Goal: Answer question/provide support: Share knowledge or assist other users

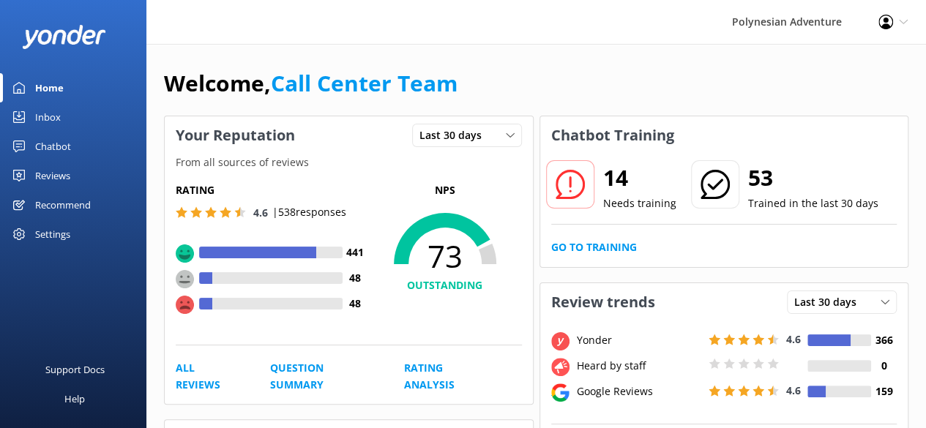
click at [48, 134] on div "Chatbot" at bounding box center [53, 146] width 36 height 29
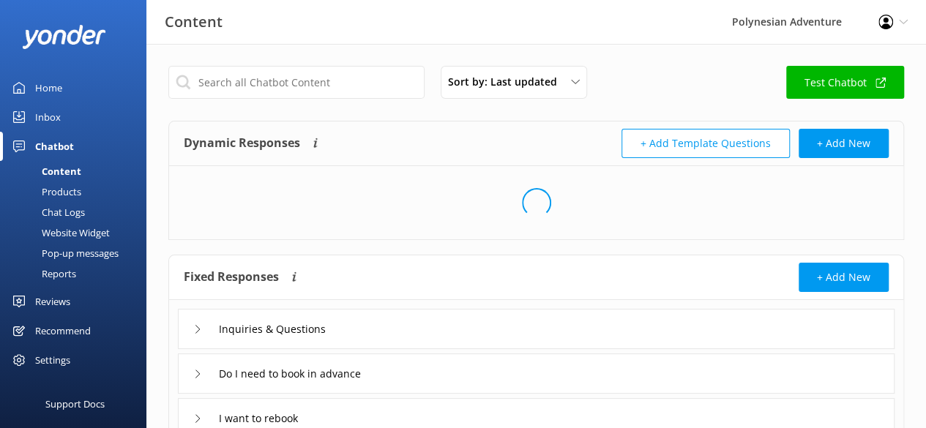
click at [45, 107] on div "Inbox" at bounding box center [48, 116] width 26 height 29
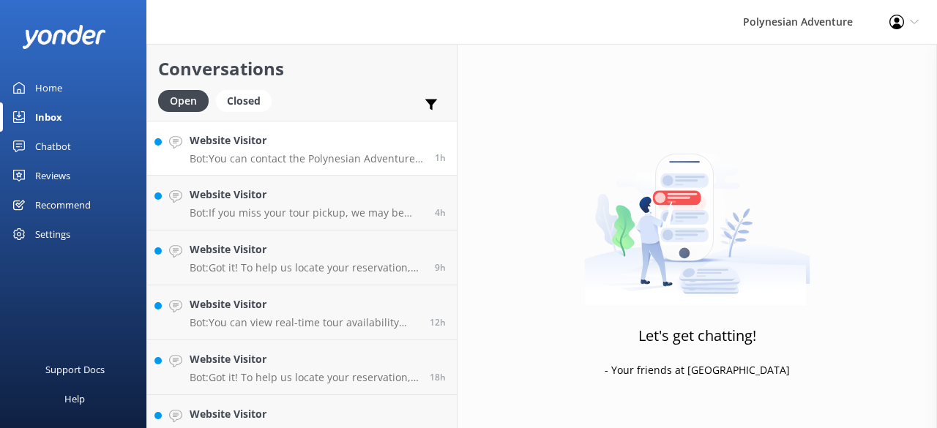
click at [231, 148] on h4 "Website Visitor" at bounding box center [307, 141] width 234 height 16
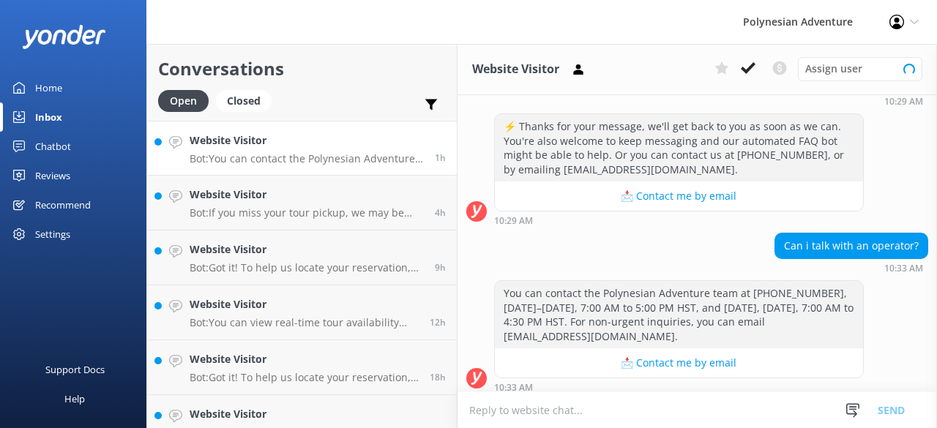
scroll to position [418, 0]
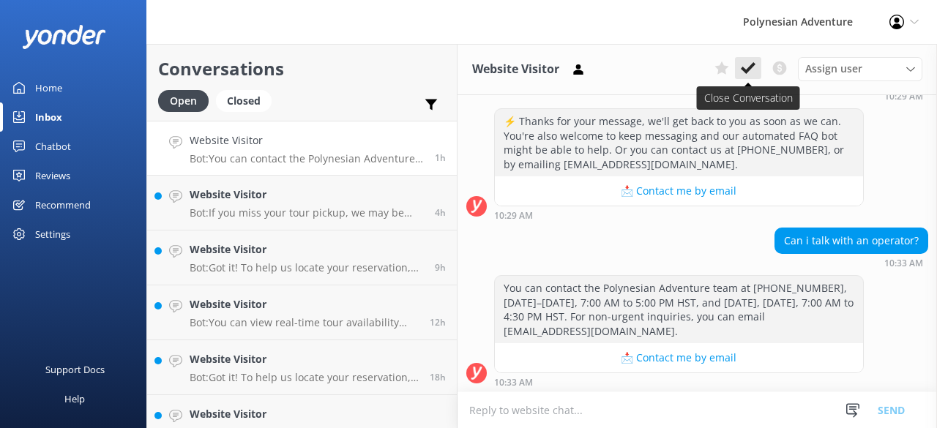
click at [747, 64] on icon at bounding box center [748, 68] width 15 height 15
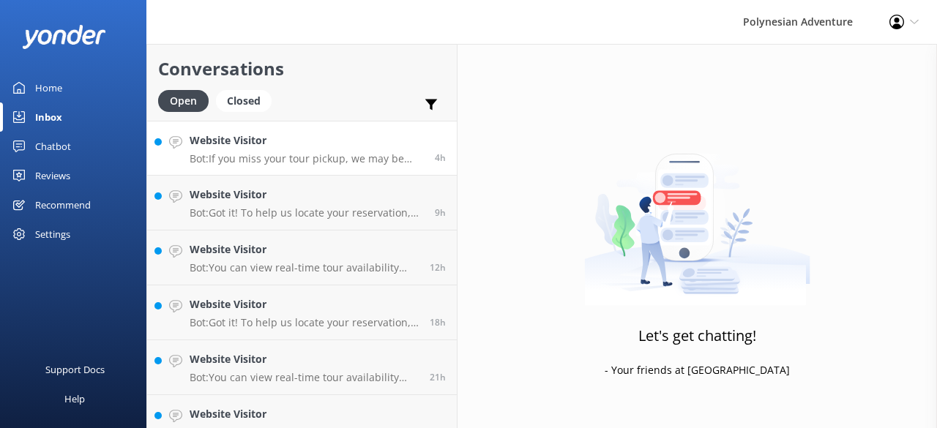
click at [303, 156] on p "Bot: If you miss your tour pickup, we may be able to rebook you once, based on …" at bounding box center [307, 158] width 234 height 13
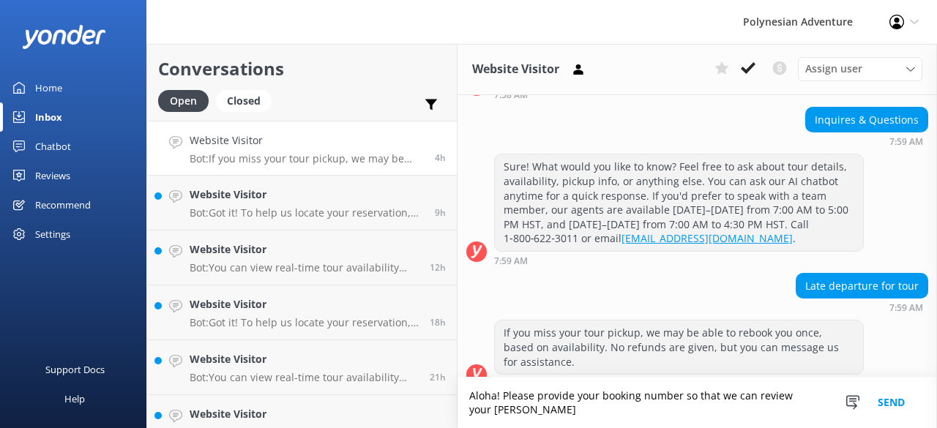
scroll to position [367, 0]
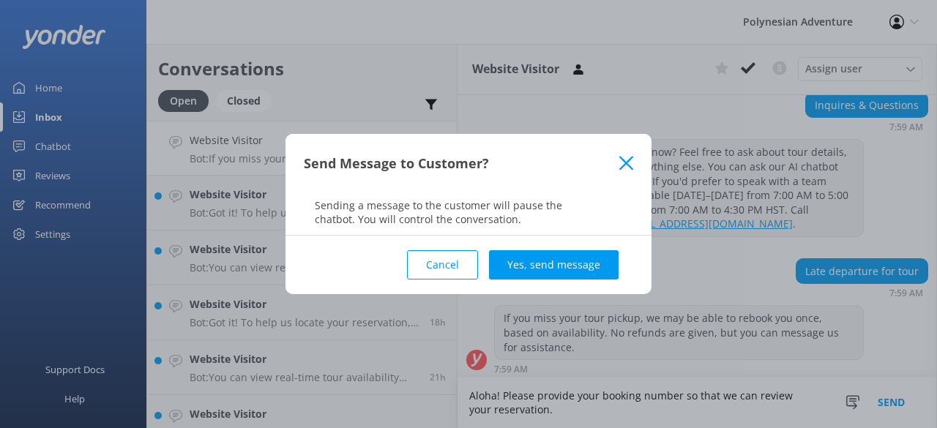
click at [622, 158] on icon at bounding box center [626, 163] width 14 height 15
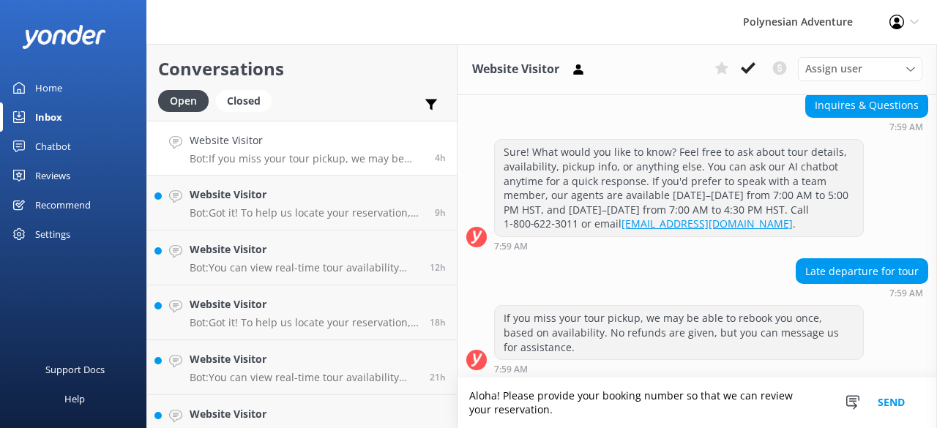
click at [525, 413] on textarea "Aloha! Please provide your booking number so that we can review your reservatio…" at bounding box center [698, 403] width 480 height 51
type textarea "Aloha! Please provide your booking number so that we can look up your reservati…"
click at [889, 396] on button "Send" at bounding box center [891, 403] width 55 height 51
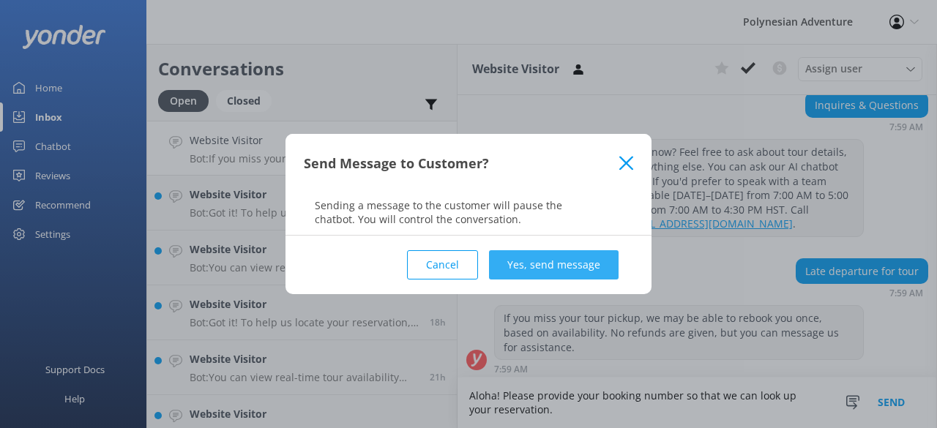
click at [503, 263] on button "Yes, send message" at bounding box center [554, 264] width 130 height 29
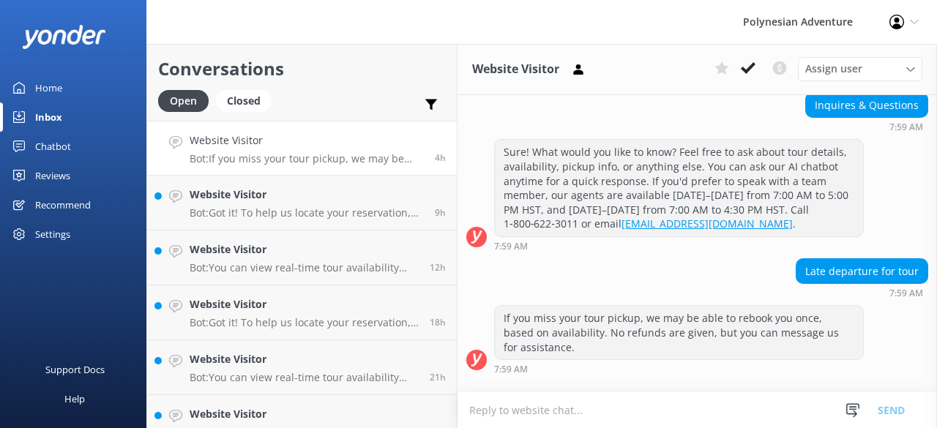
scroll to position [353, 0]
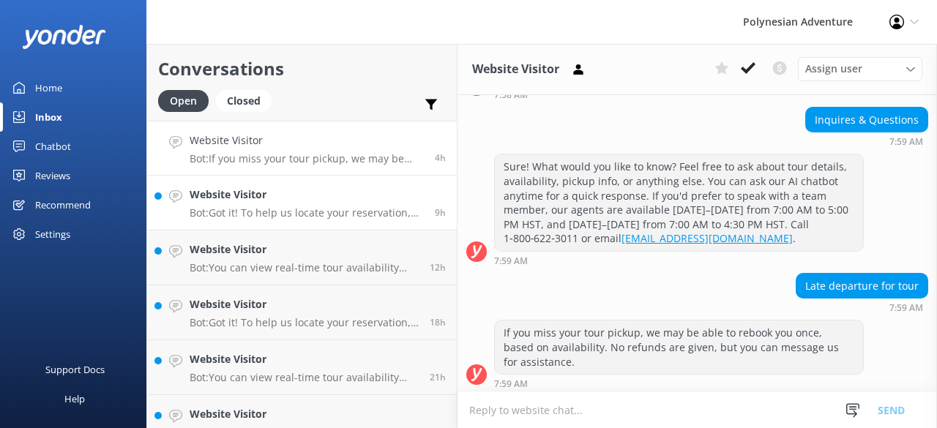
click at [240, 209] on p "Bot: Got it! To help us locate your reservation, please share the full name use…" at bounding box center [307, 212] width 234 height 13
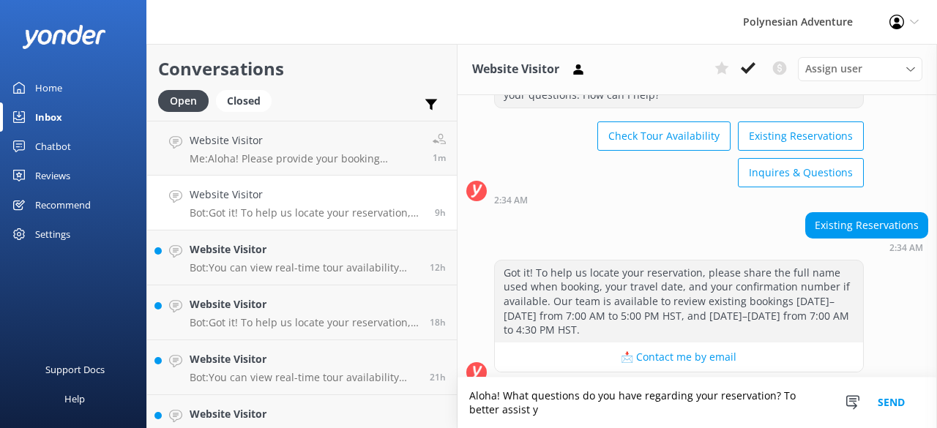
scroll to position [81, 0]
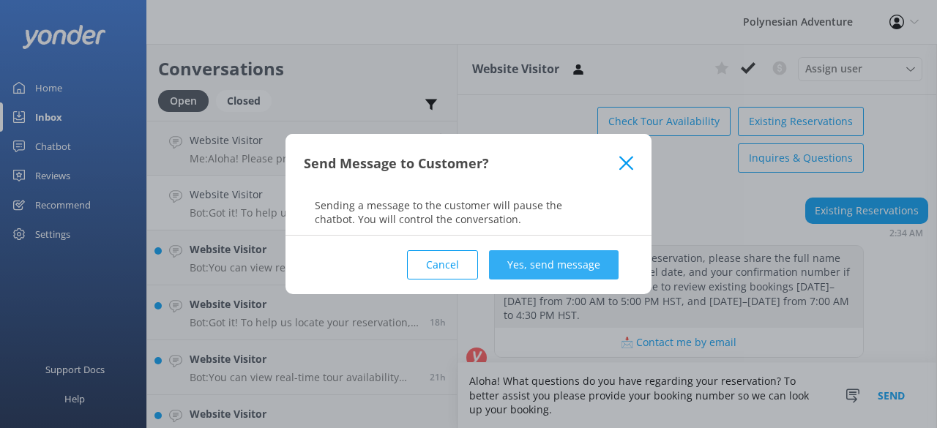
type textarea "Aloha! What questions do you have regarding your reservation? To better assist …"
click at [584, 270] on button "Yes, send message" at bounding box center [554, 264] width 130 height 29
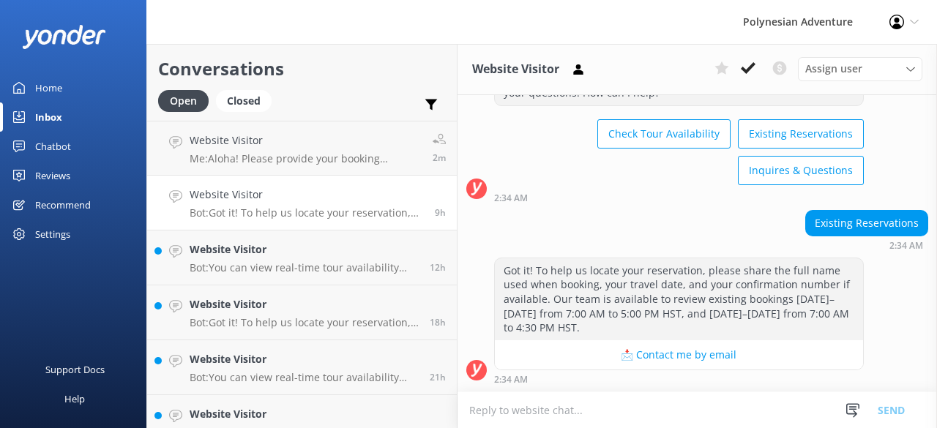
scroll to position [66, 0]
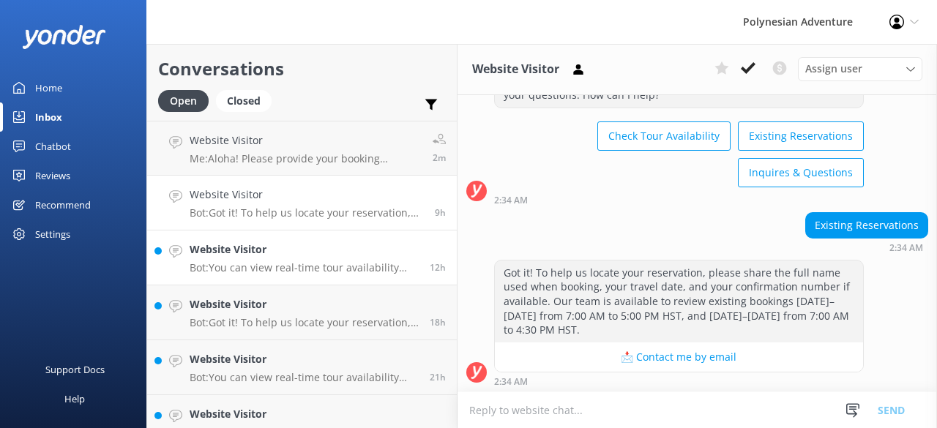
click at [237, 264] on p "Bot: You can view real-time tour availability and book your Polynesian Adventur…" at bounding box center [304, 267] width 229 height 13
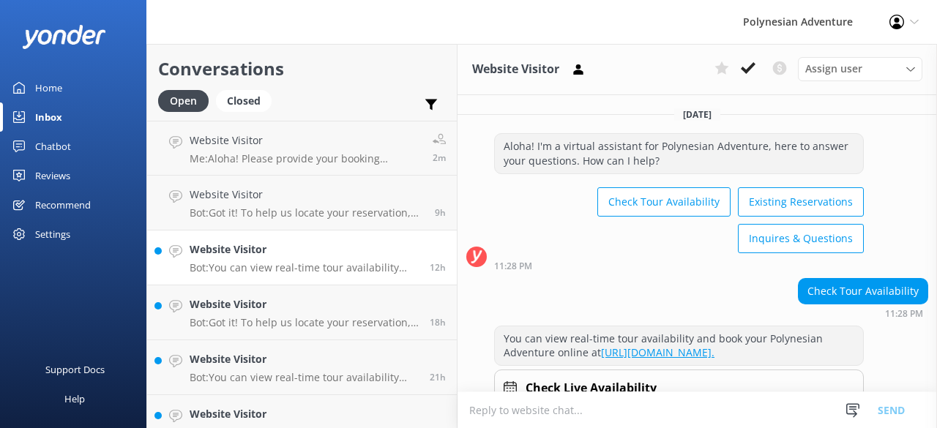
scroll to position [69, 0]
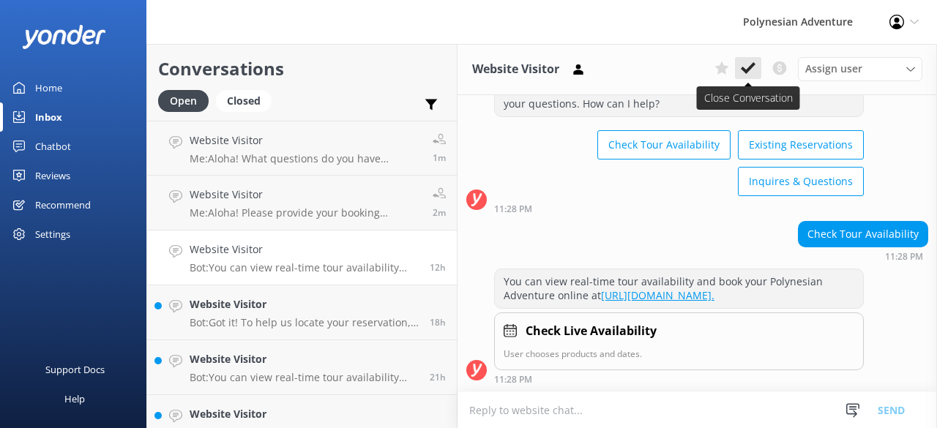
click at [758, 75] on button at bounding box center [748, 68] width 26 height 22
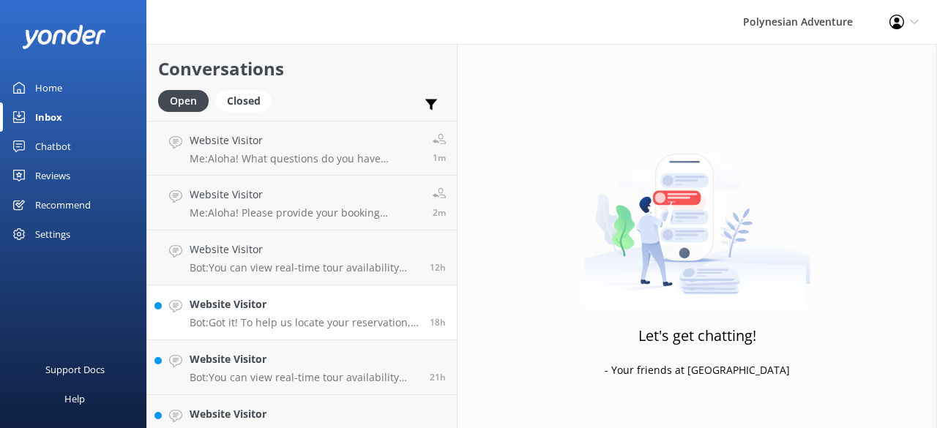
click at [292, 303] on h4 "Website Visitor" at bounding box center [304, 304] width 229 height 16
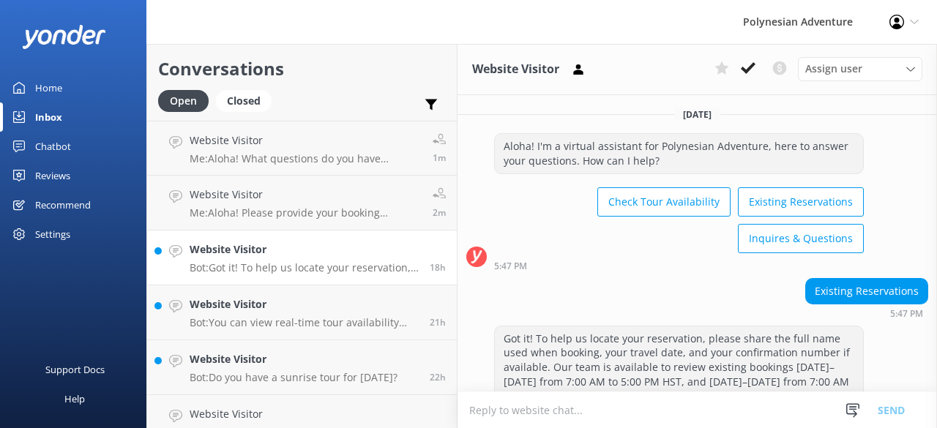
scroll to position [66, 0]
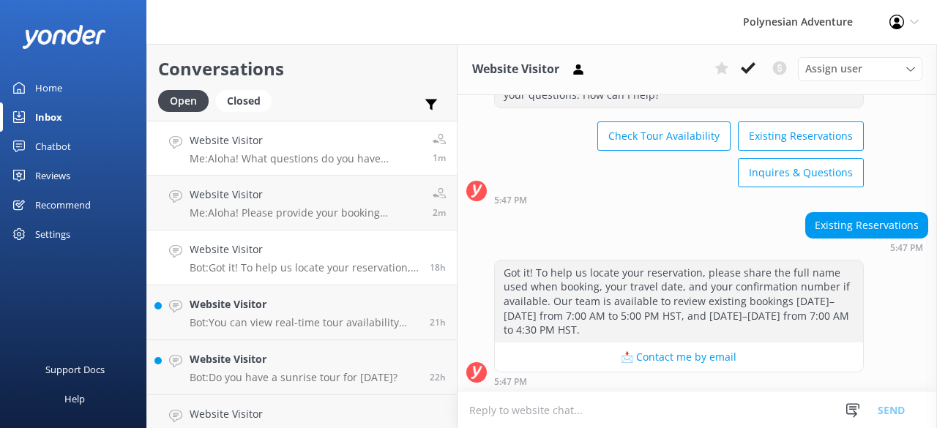
click at [271, 158] on p "Me: Aloha! What questions do you have regarding your reservation? To better ass…" at bounding box center [306, 158] width 232 height 13
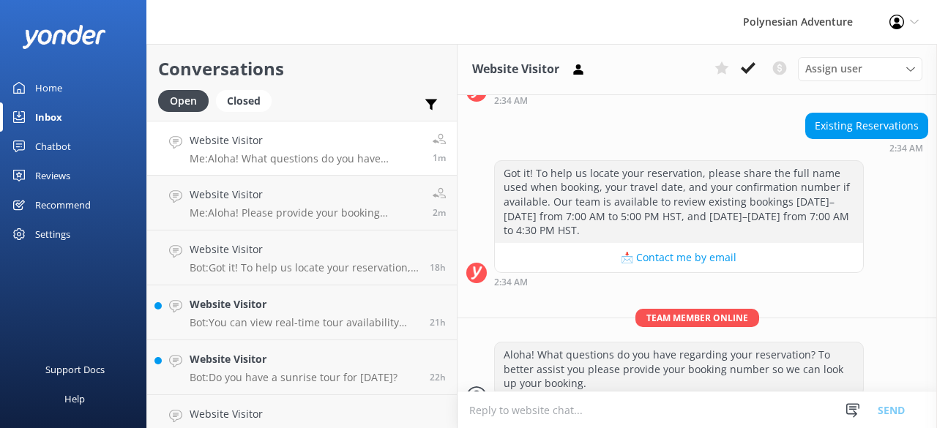
scroll to position [189, 0]
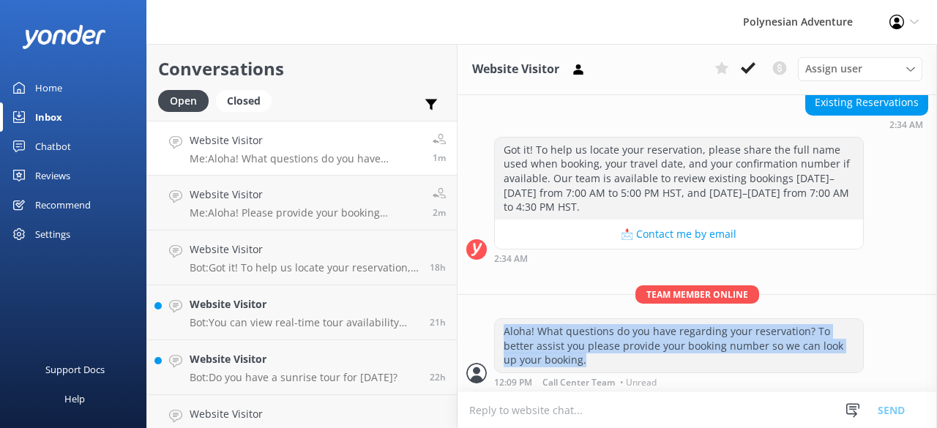
drag, startPoint x: 538, startPoint y: 359, endPoint x: 463, endPoint y: 323, distance: 83.8
click at [463, 323] on div "Aloha! What questions do you have regarding your reservation? To better assist …" at bounding box center [698, 352] width 480 height 69
copy div "Aloha! What questions do you have regarding your reservation? To better assist …"
click at [249, 261] on div "Website Visitor Bot: Got it! To help us locate your reservation, please share t…" at bounding box center [304, 258] width 229 height 32
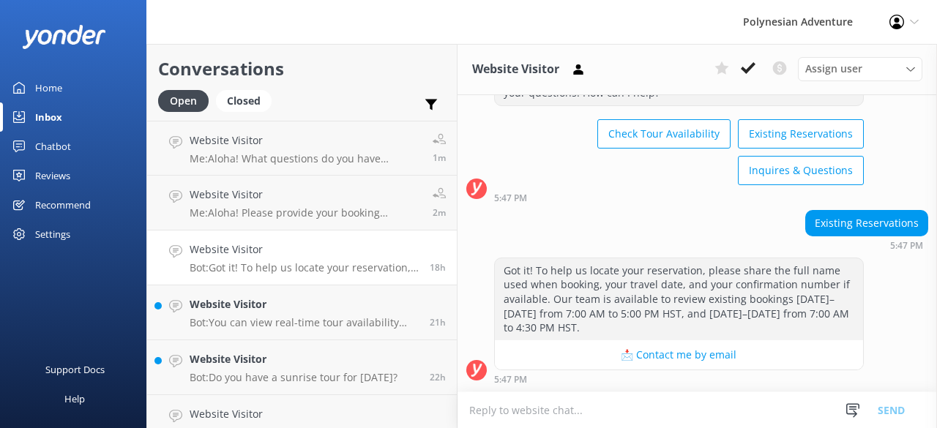
scroll to position [66, 0]
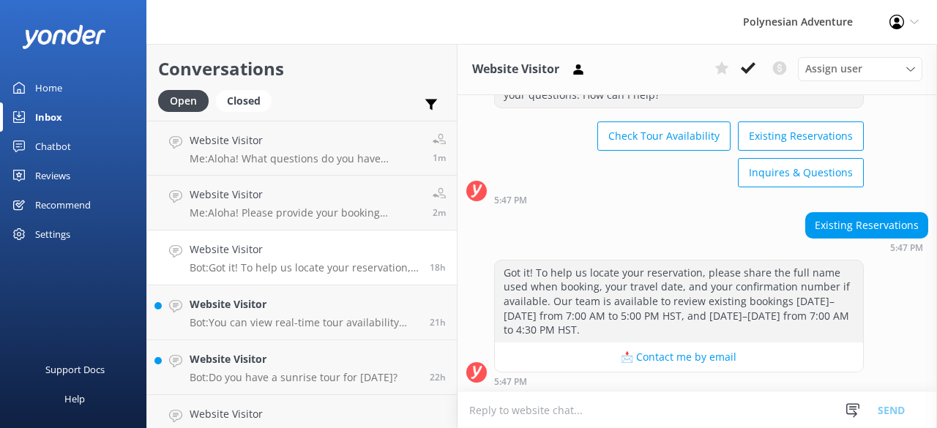
click at [586, 397] on textarea at bounding box center [698, 410] width 480 height 36
paste textarea "Aloha! What questions do you have regarding your reservation? To better assist …"
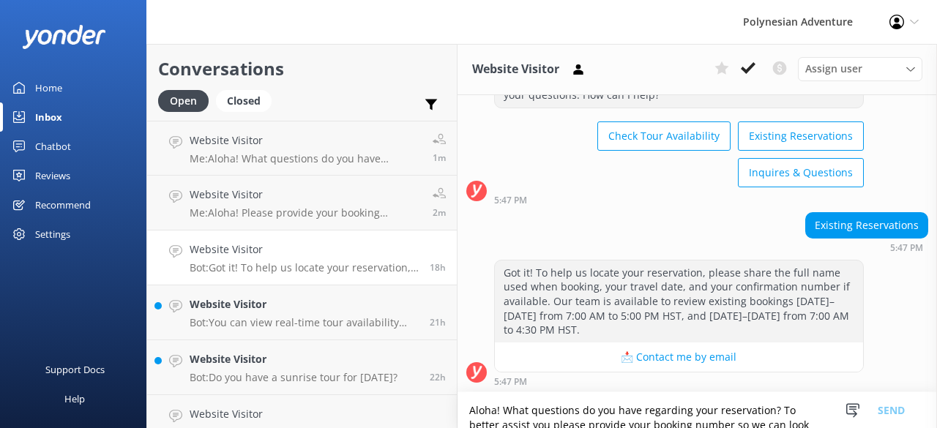
scroll to position [94, 0]
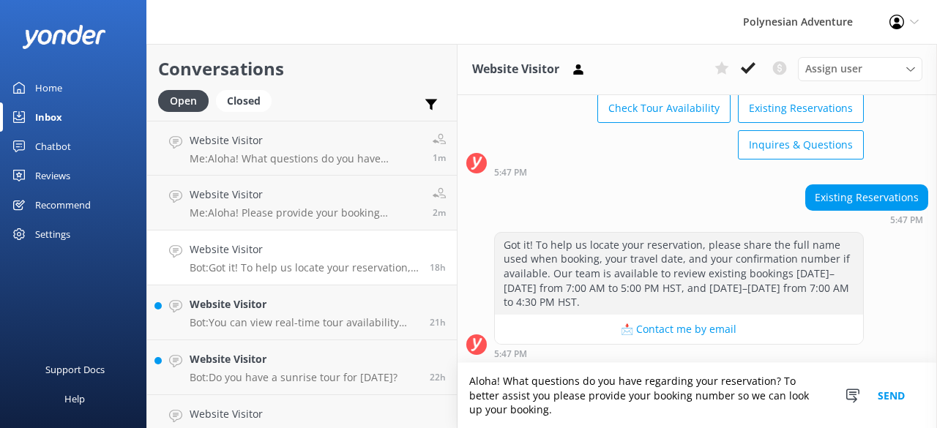
click at [499, 393] on textarea "Aloha! What questions do you have regarding your reservation? To better assist …" at bounding box center [698, 395] width 480 height 65
click at [540, 409] on textarea "Aloha! What questions do you have regarding your reservation? To better assist …" at bounding box center [698, 395] width 480 height 65
click at [635, 405] on textarea "Aloha! What questions do you have regarding your reservation? To better assist …" at bounding box center [698, 395] width 480 height 65
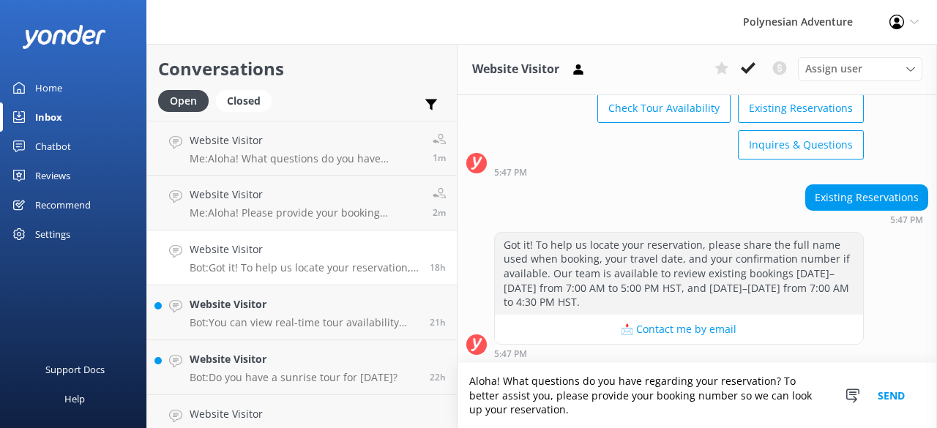
drag, startPoint x: 539, startPoint y: 416, endPoint x: 501, endPoint y: 408, distance: 38.9
click at [501, 408] on textarea "Aloha! What questions do you have regarding your reservation? To better assist …" at bounding box center [698, 395] width 480 height 65
click at [545, 410] on textarea "Aloha! What questions do you have regarding your reservation? To better assist …" at bounding box center [698, 395] width 480 height 65
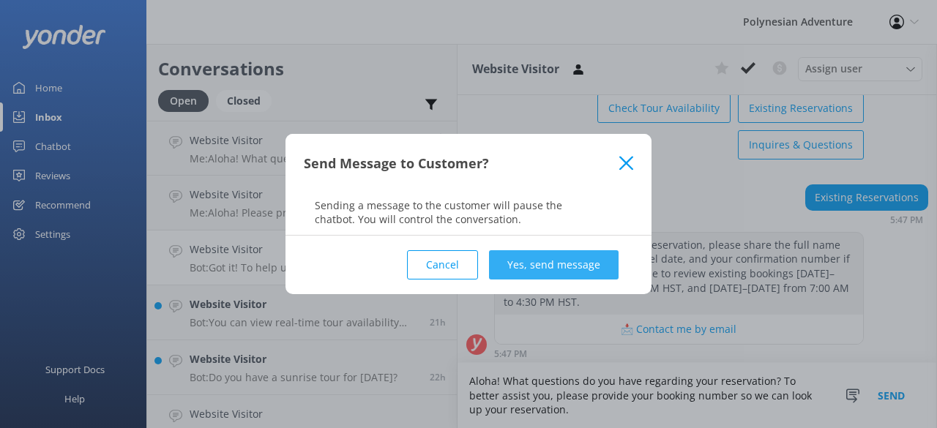
type textarea "Aloha! What questions do you have regarding your reservation? To better assist …"
click at [523, 264] on button "Yes, send message" at bounding box center [554, 264] width 130 height 29
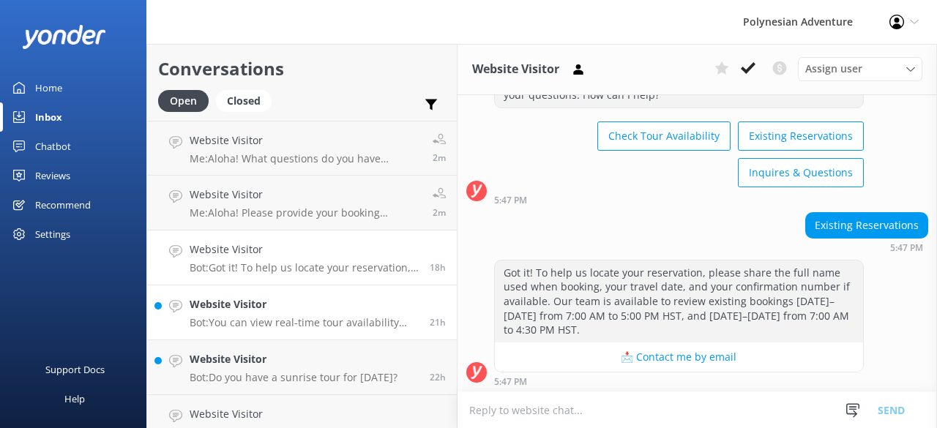
scroll to position [214, 0]
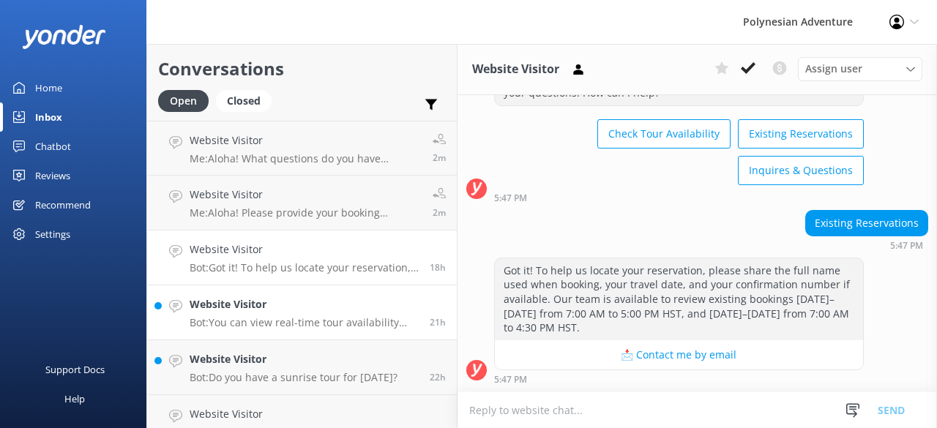
click at [312, 318] on p "Bot: You can view real-time tour availability and book your Polynesian Adventur…" at bounding box center [304, 322] width 229 height 13
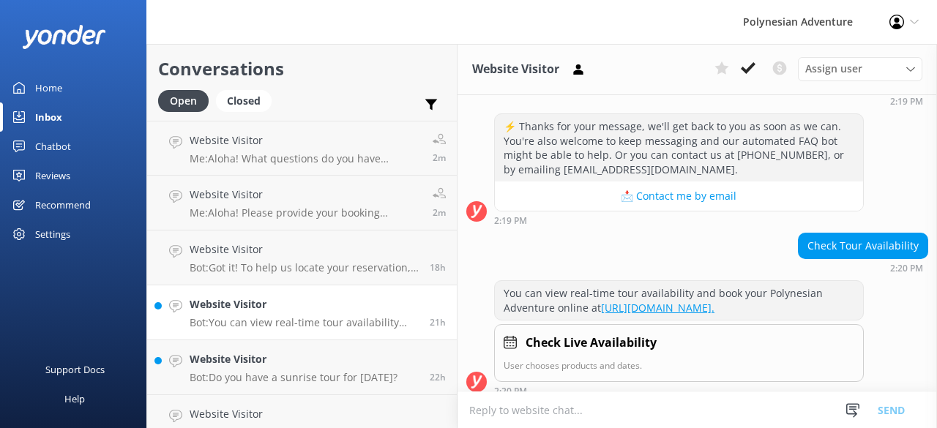
scroll to position [523, 0]
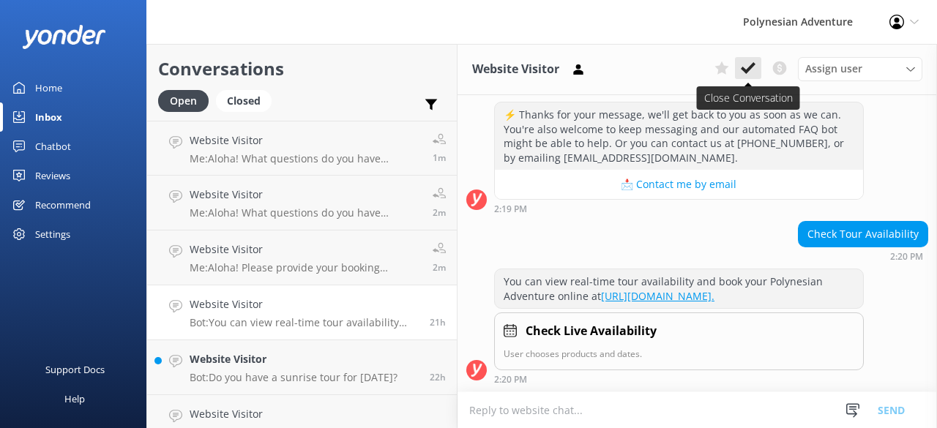
click at [744, 72] on icon at bounding box center [748, 68] width 15 height 15
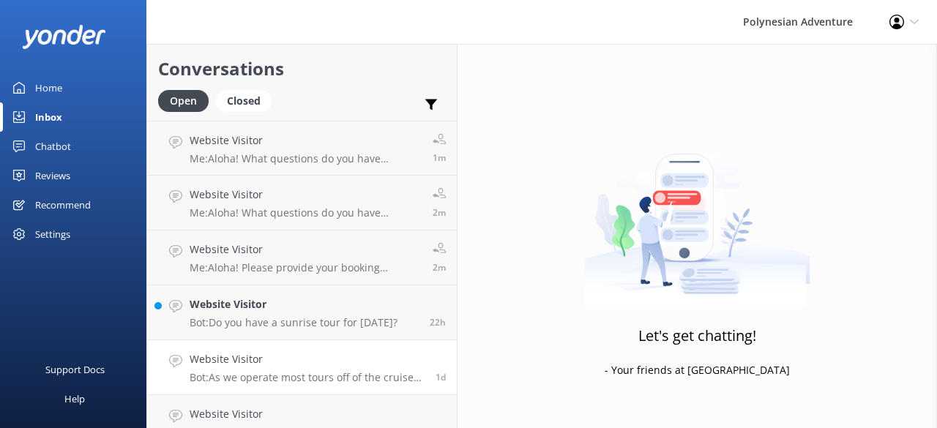
click at [236, 365] on h4 "Website Visitor" at bounding box center [307, 359] width 235 height 16
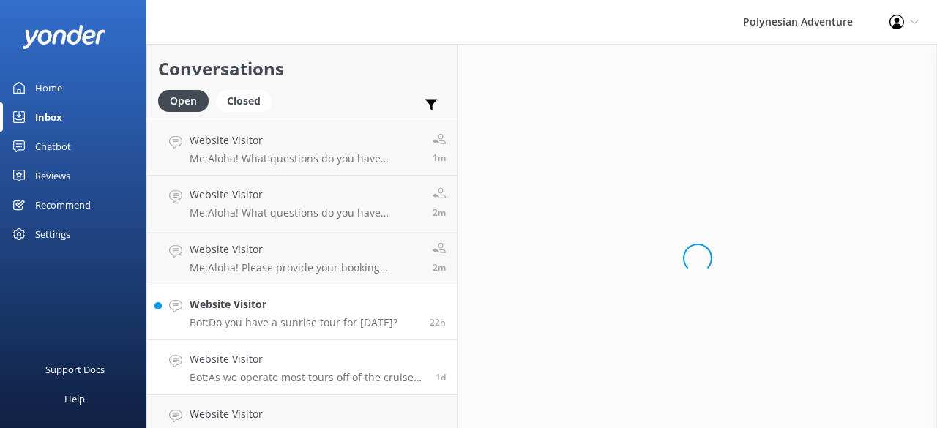
click at [257, 327] on p "Bot: Do you have a sunrise tour for [DATE]?" at bounding box center [294, 322] width 208 height 13
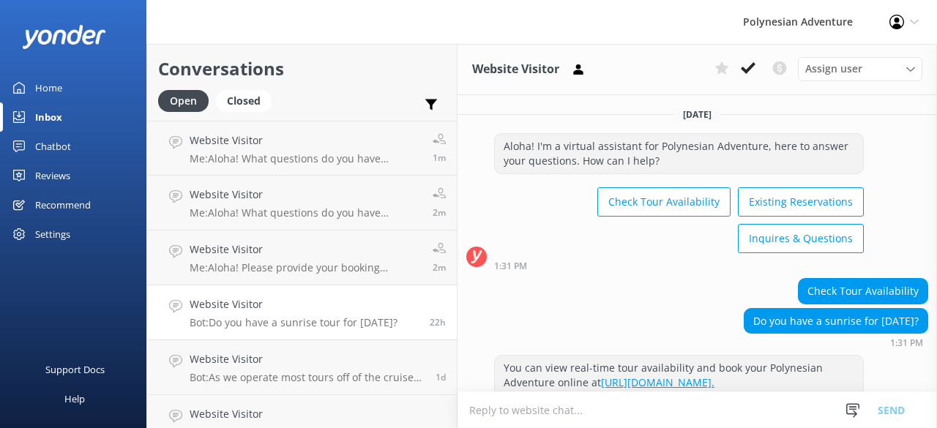
click at [750, 56] on div "Website Visitor Assign user [PERSON_NAME] [PERSON_NAME] [PERSON_NAME] [PERSON_N…" at bounding box center [698, 69] width 480 height 51
click at [747, 61] on button at bounding box center [748, 68] width 26 height 22
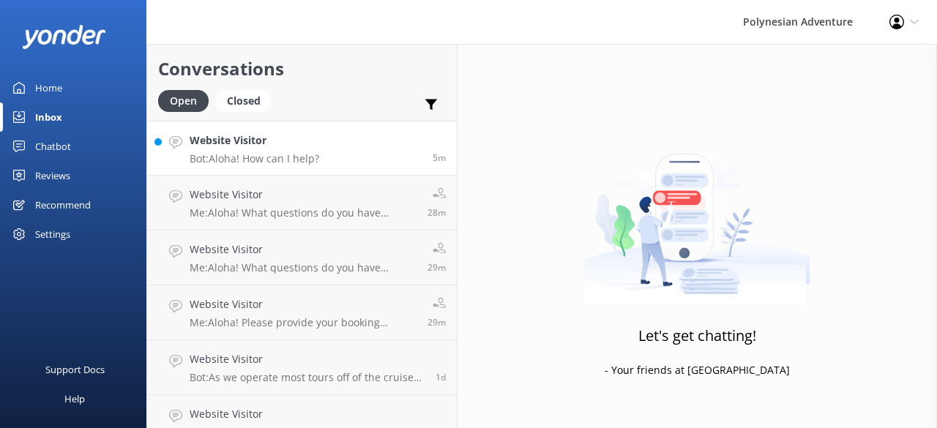
click at [306, 144] on h4 "Website Visitor" at bounding box center [255, 141] width 130 height 16
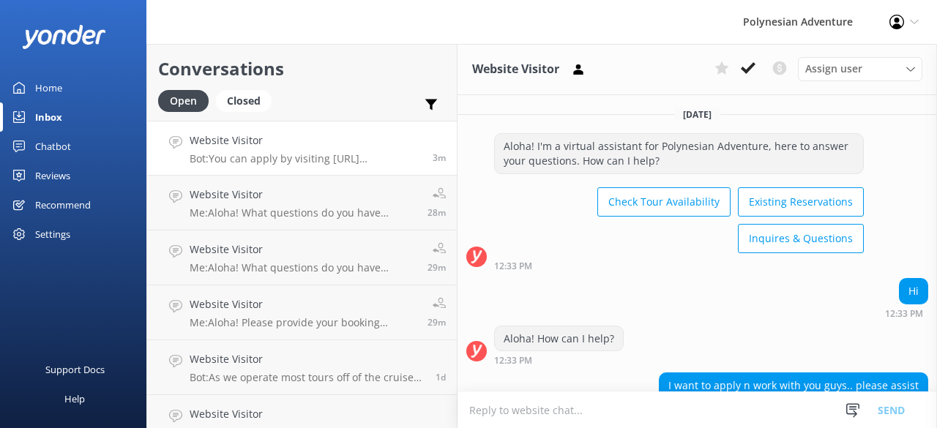
scroll to position [317, 0]
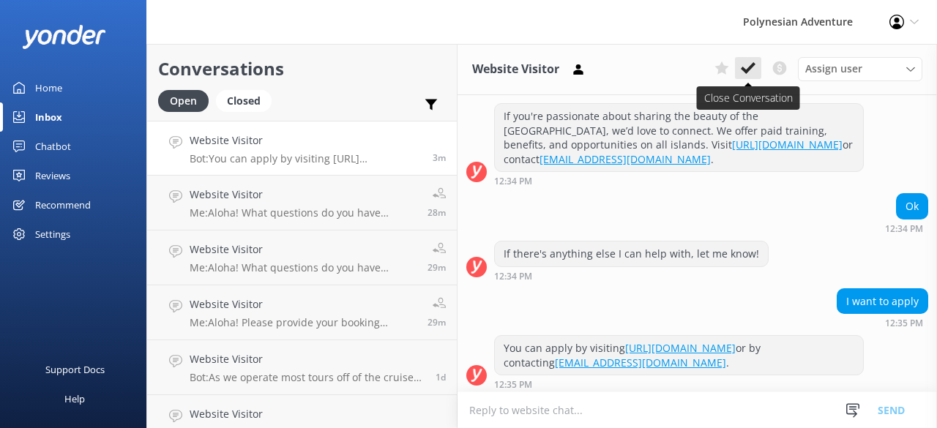
click at [743, 58] on button at bounding box center [748, 68] width 26 height 22
